Goal: Navigation & Orientation: Find specific page/section

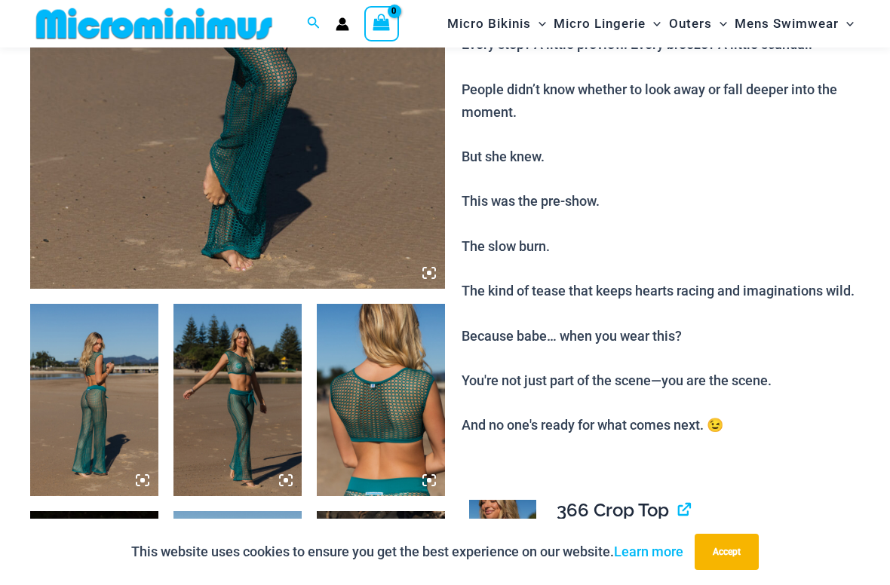
scroll to position [426, 0]
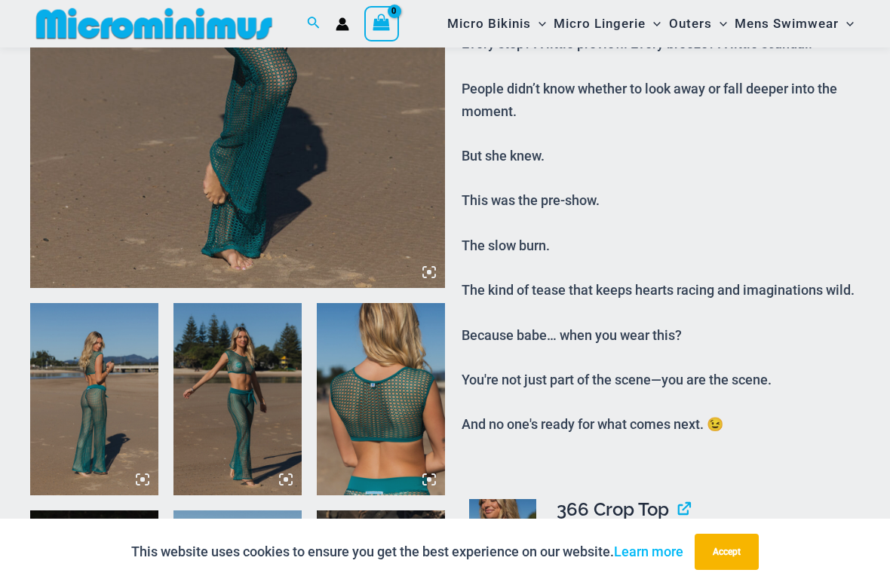
click at [87, 447] on div "“The Hottest Styles You’ve Never Seen” Exclusive Looks. Private Drops. Only Our…" at bounding box center [445, 292] width 890 height 585
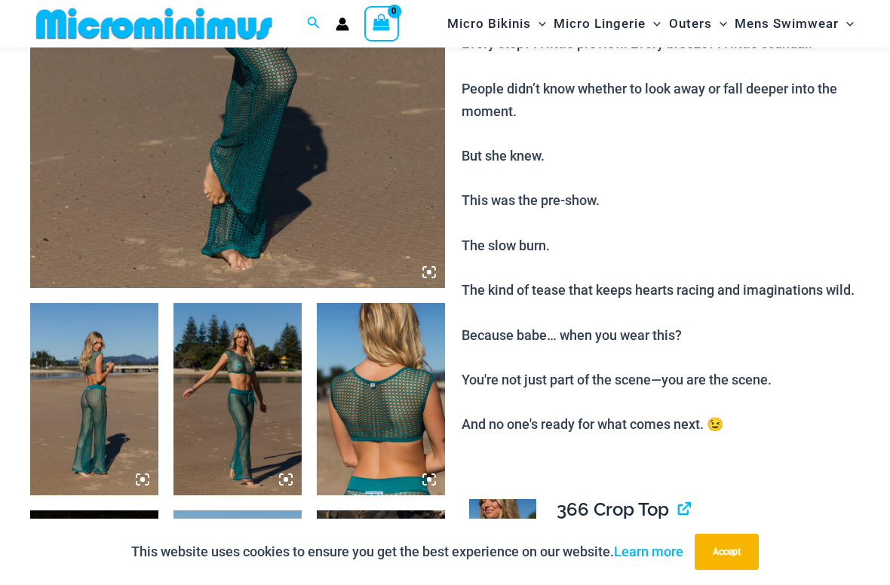
click at [105, 431] on img at bounding box center [94, 399] width 128 height 192
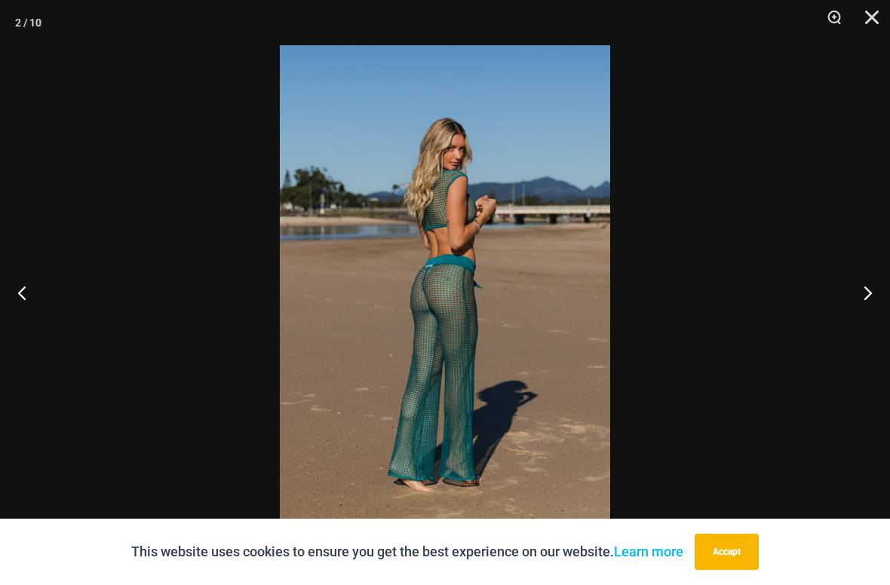
click at [26, 312] on button "Previous" at bounding box center [28, 292] width 57 height 75
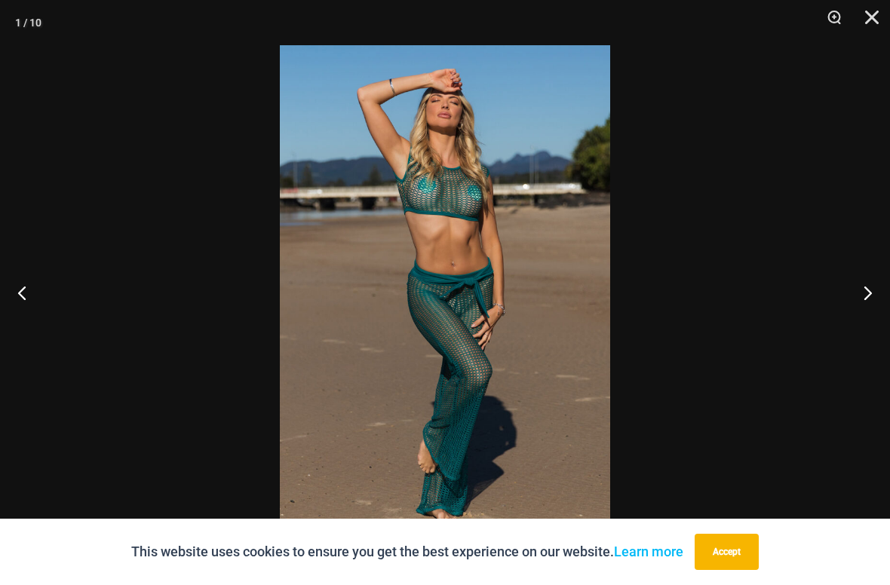
click at [32, 320] on button "Previous" at bounding box center [28, 292] width 57 height 75
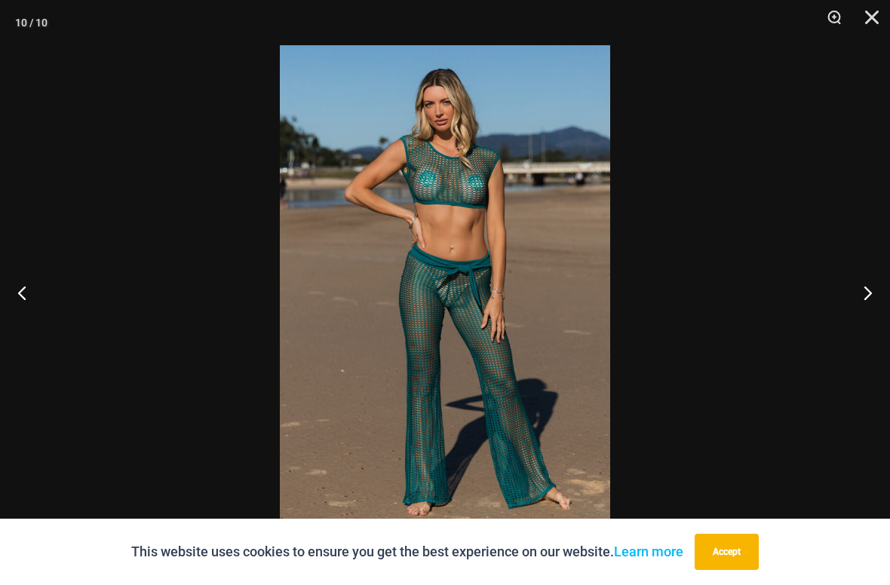
click at [40, 327] on button "Previous" at bounding box center [28, 292] width 57 height 75
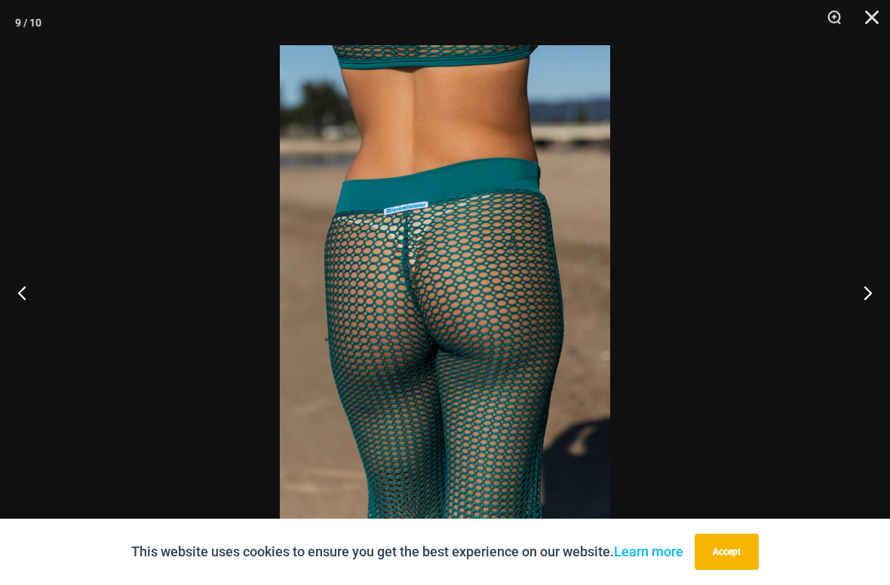
click at [41, 323] on button "Previous" at bounding box center [28, 292] width 57 height 75
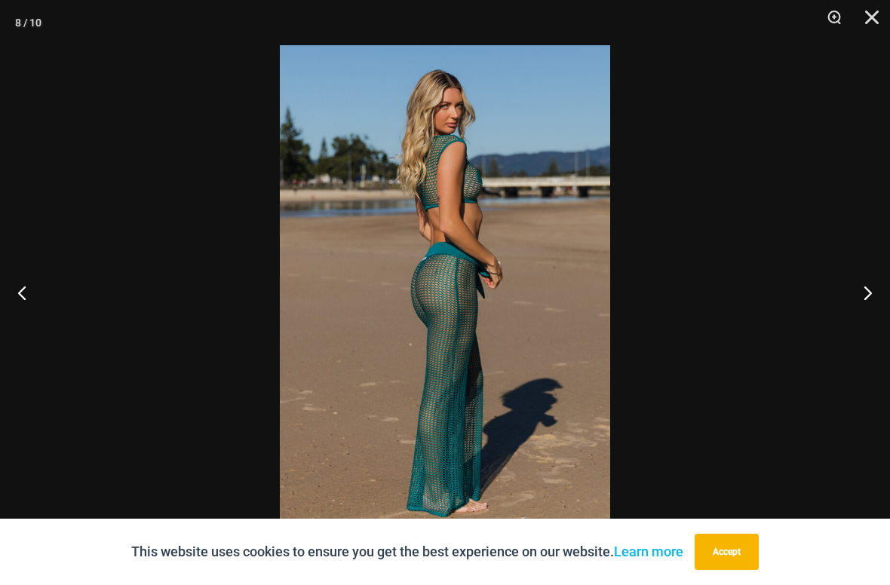
click at [43, 324] on button "Previous" at bounding box center [28, 292] width 57 height 75
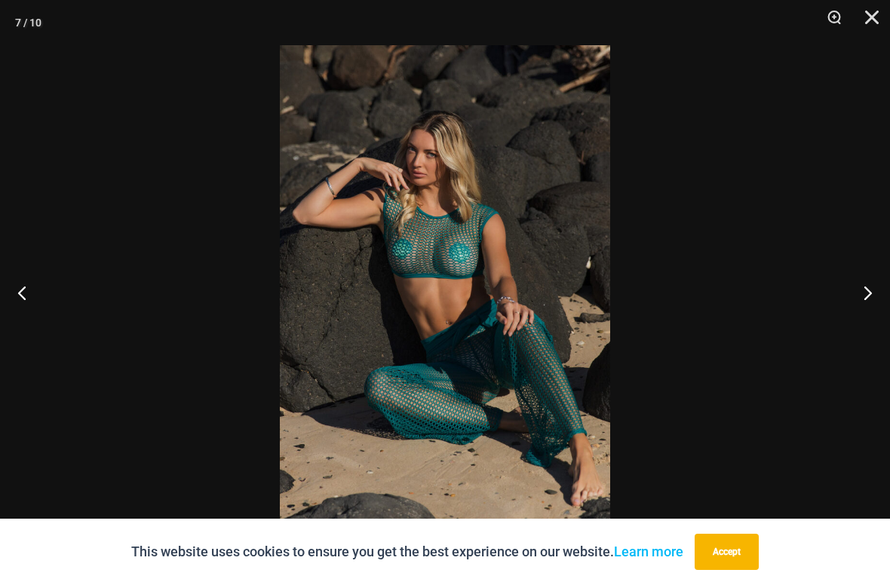
click at [48, 329] on button "Previous" at bounding box center [28, 292] width 57 height 75
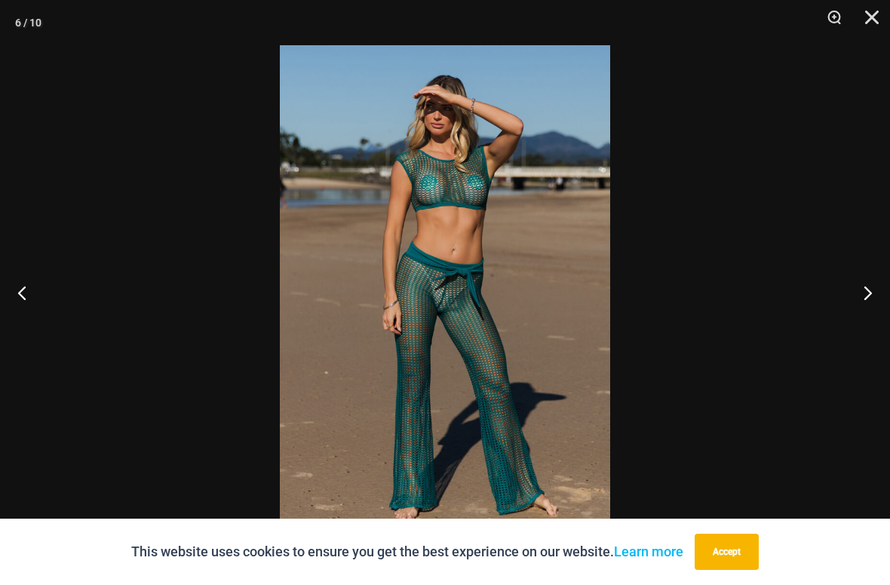
click at [866, 19] on button "Close" at bounding box center [866, 22] width 38 height 45
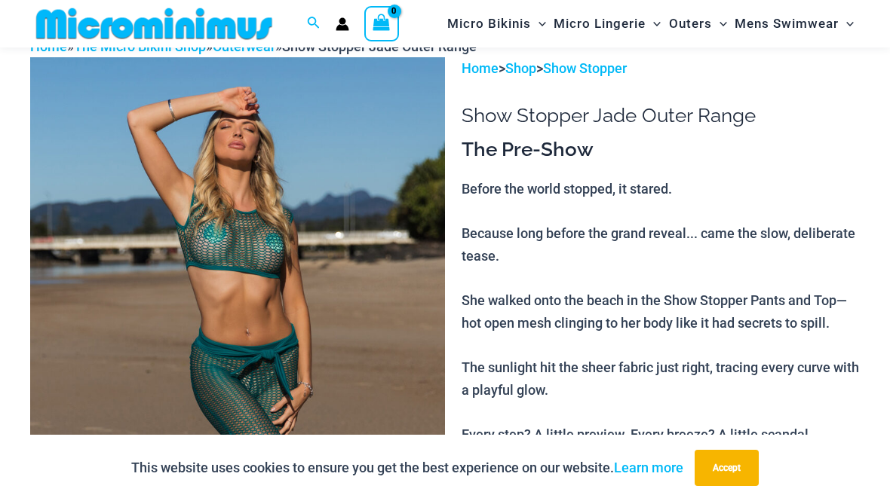
scroll to position [0, 0]
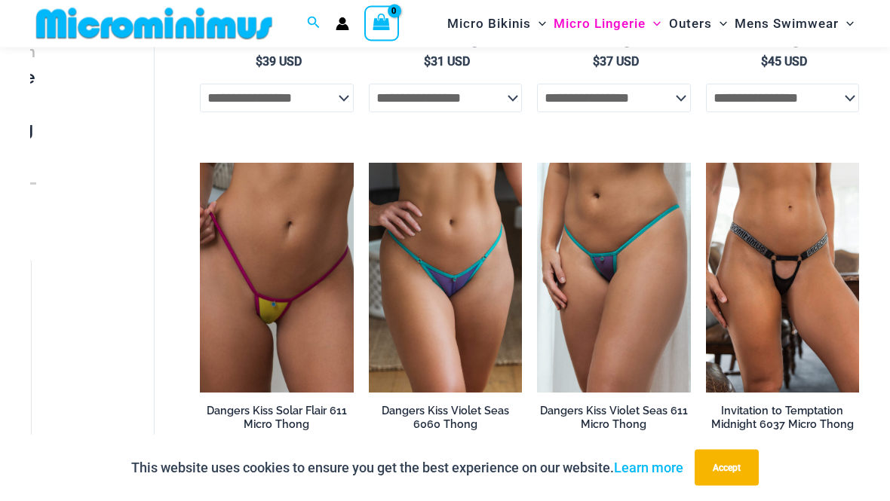
scroll to position [771, 0]
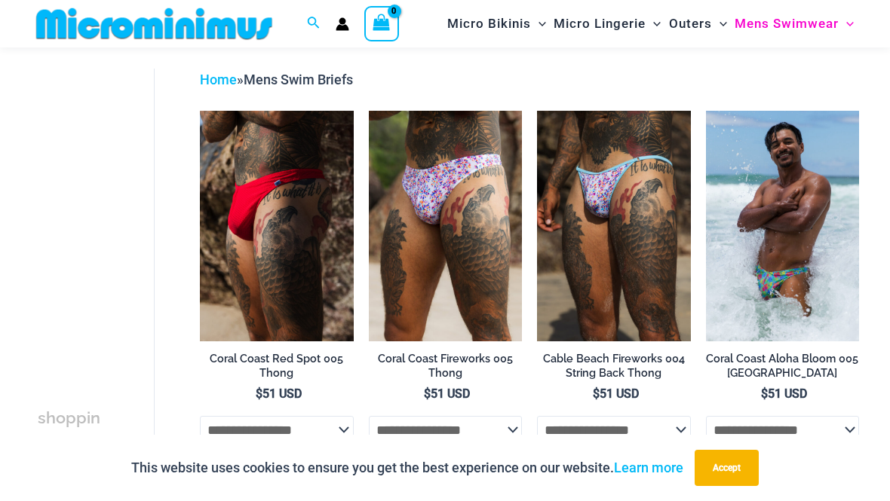
scroll to position [55, 0]
